Goal: Task Accomplishment & Management: Use online tool/utility

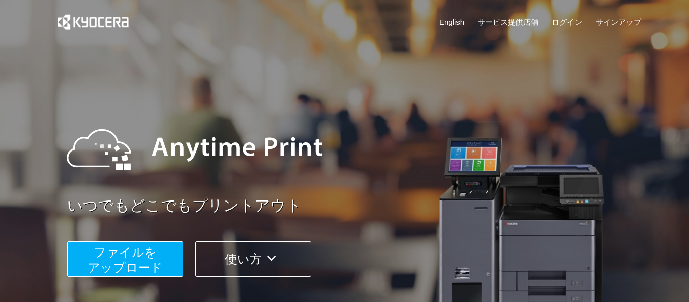
click at [158, 263] on span "ファイルを ​​アップロード" at bounding box center [125, 259] width 75 height 29
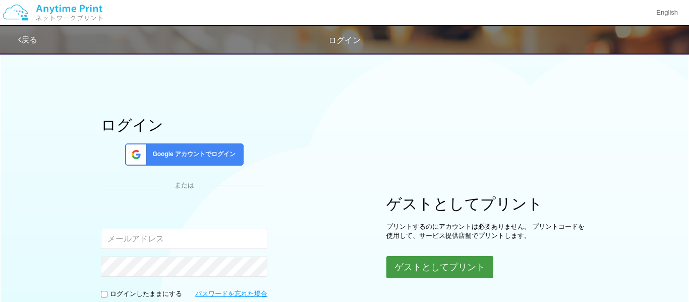
click at [469, 262] on button "ゲストとしてプリント" at bounding box center [439, 267] width 107 height 22
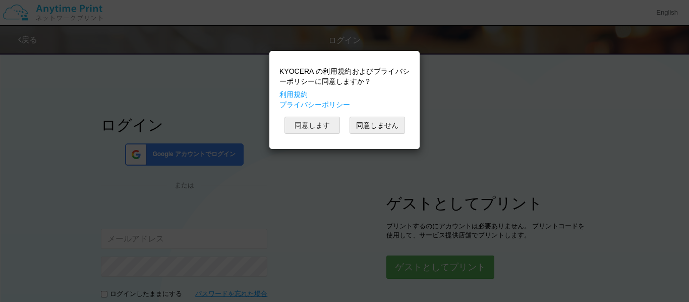
click at [315, 126] on button "同意します" at bounding box center [311, 124] width 55 height 17
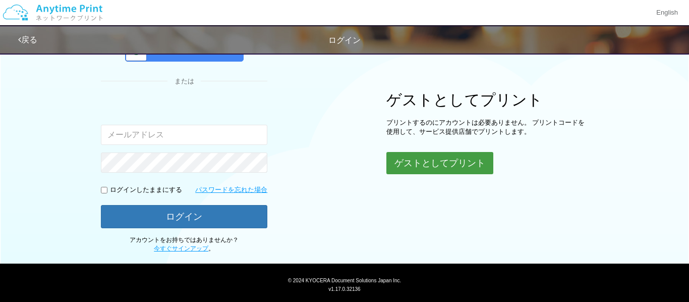
scroll to position [118, 0]
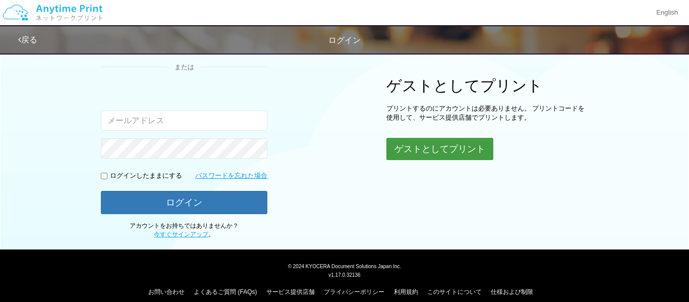
click at [420, 147] on button "ゲストとしてプリント" at bounding box center [439, 149] width 107 height 22
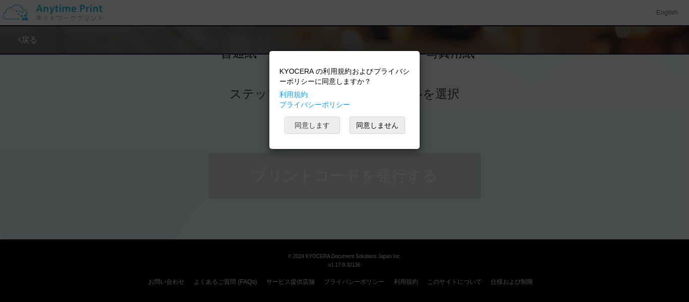
scroll to position [466, 0]
click at [367, 129] on button "同意しません" at bounding box center [376, 124] width 55 height 17
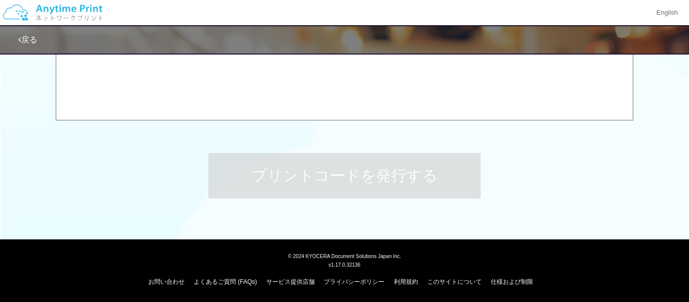
click at [367, 125] on div "KYOCERA の利用規約およびプライバシーポリシーに同意しますか？ 利用規約 プライバシーポリシー 同意します 同意しません" at bounding box center [344, 75] width 151 height 99
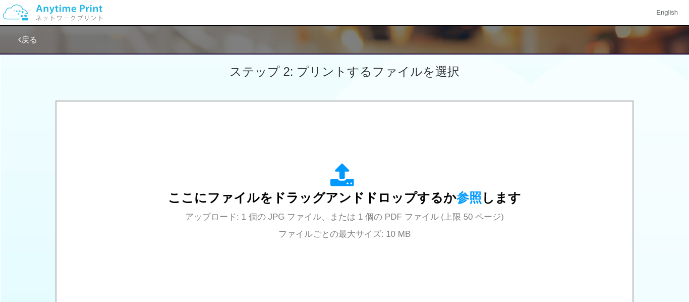
scroll to position [289, 0]
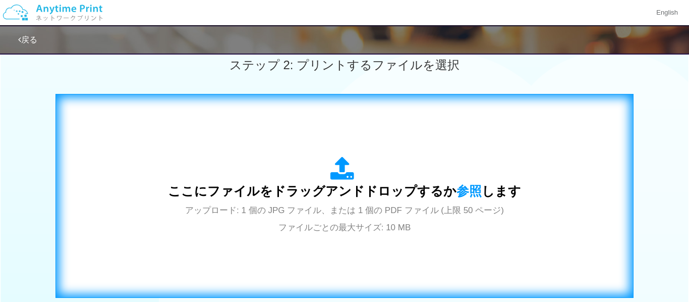
click at [341, 175] on icon at bounding box center [344, 168] width 28 height 25
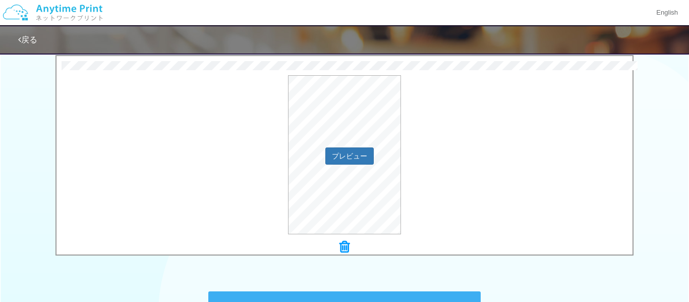
scroll to position [348, 0]
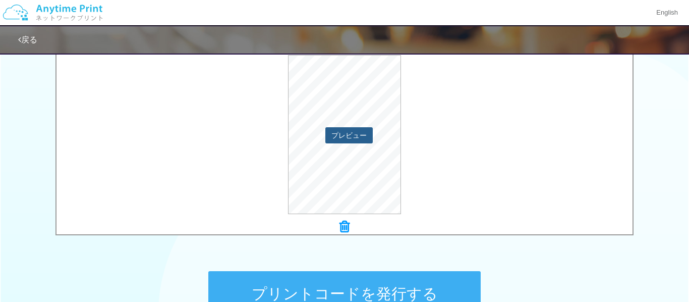
click at [341, 130] on button "プレビュー" at bounding box center [348, 135] width 47 height 16
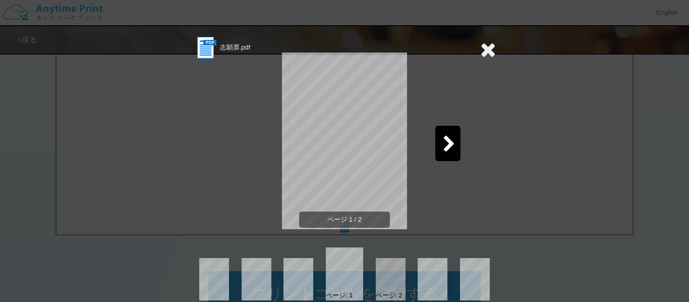
click at [455, 138] on icon at bounding box center [449, 145] width 13 height 18
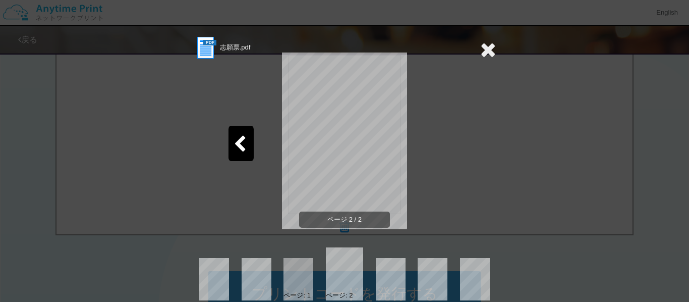
click at [493, 49] on icon at bounding box center [488, 49] width 16 height 20
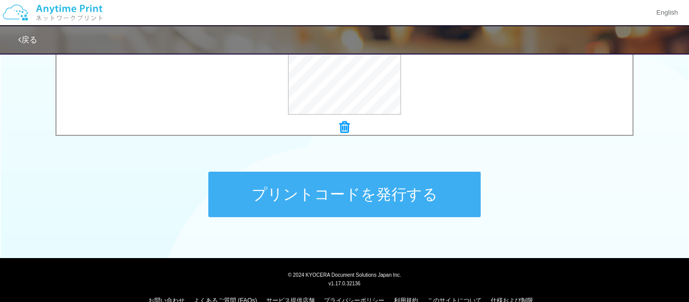
scroll to position [458, 0]
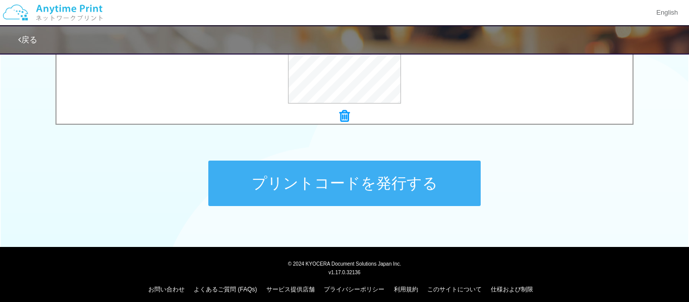
click at [427, 182] on button "プリントコードを発行する" at bounding box center [344, 182] width 272 height 45
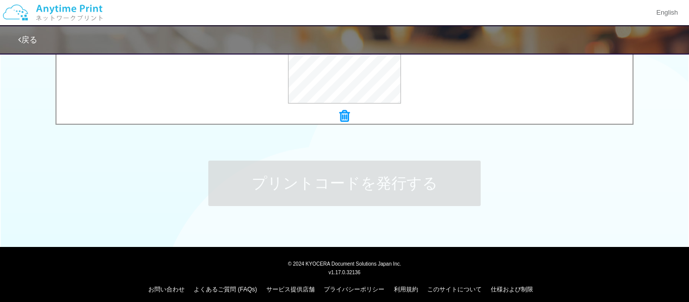
scroll to position [0, 0]
